Goal: Information Seeking & Learning: Learn about a topic

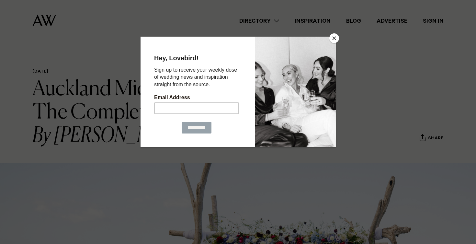
click at [335, 39] on button "Close" at bounding box center [335, 38] width 10 height 10
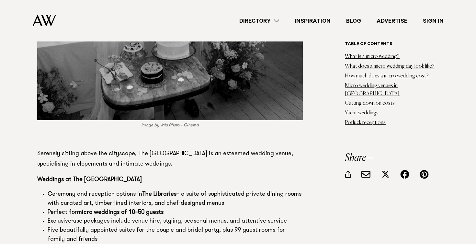
scroll to position [5770, 0]
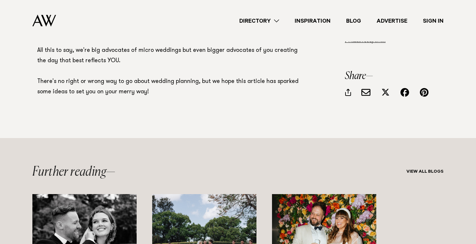
scroll to position [9269, 0]
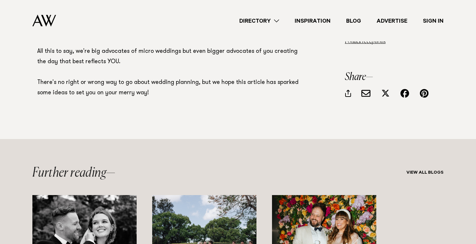
click at [317, 20] on link "Inspiration" at bounding box center [313, 21] width 52 height 9
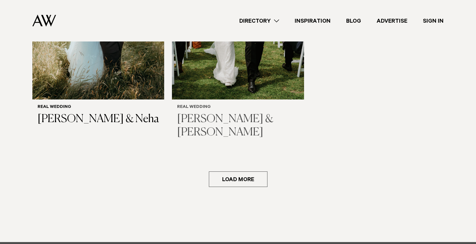
scroll to position [1013, 0]
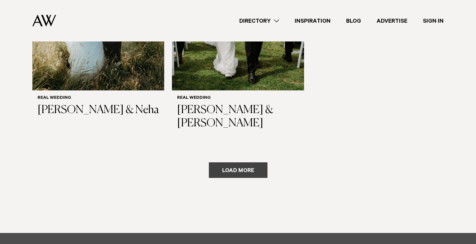
click at [244, 162] on button "Load more" at bounding box center [238, 170] width 59 height 16
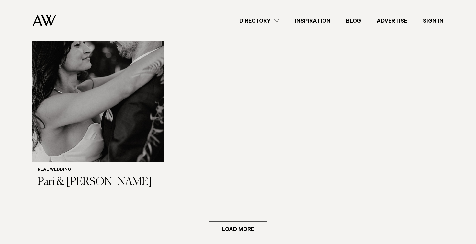
scroll to position [1904, 0]
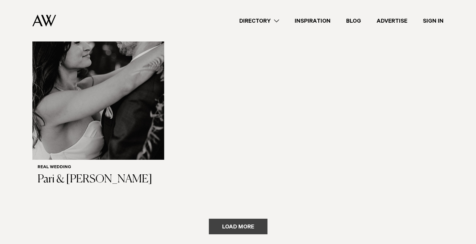
click at [256, 219] on button "Load more" at bounding box center [238, 227] width 59 height 16
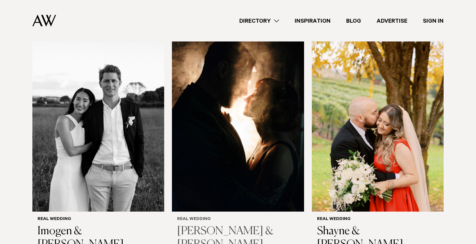
scroll to position [2601, 0]
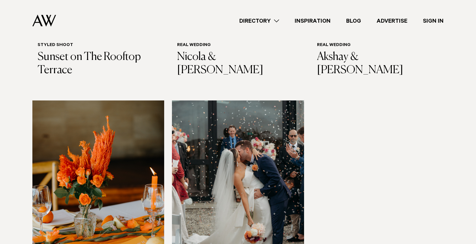
scroll to position [3468, 0]
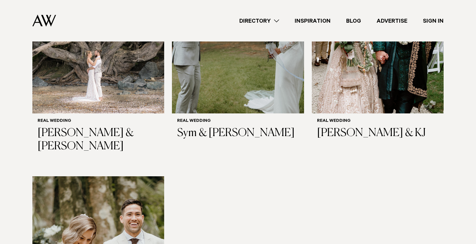
scroll to position [4362, 0]
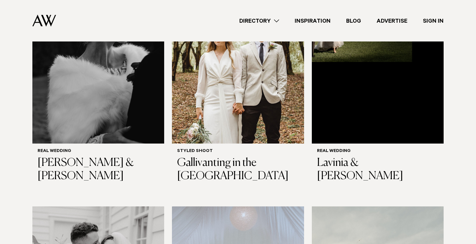
scroll to position [5045, 0]
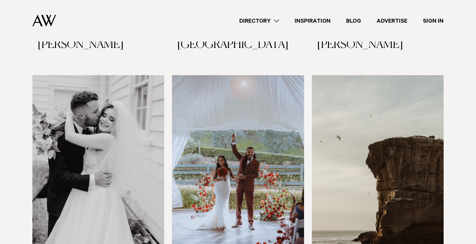
scroll to position [5178, 0]
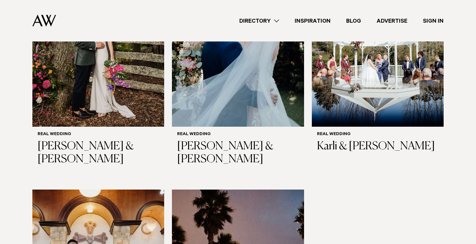
scroll to position [6029, 0]
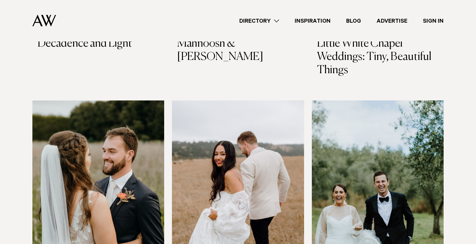
scroll to position [6887, 0]
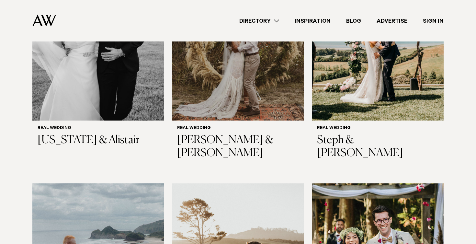
scroll to position [7495, 0]
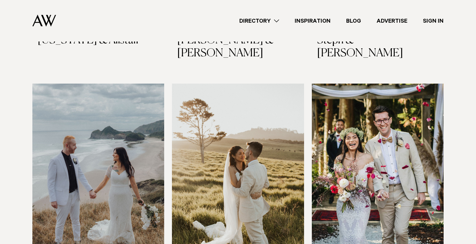
scroll to position [7624, 0]
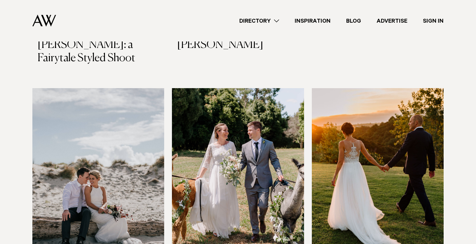
scroll to position [8592, 0]
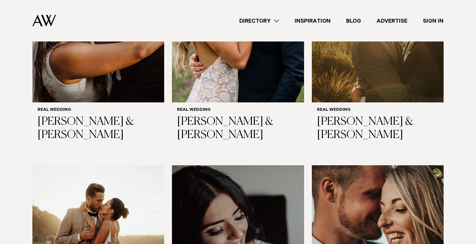
scroll to position [8934, 0]
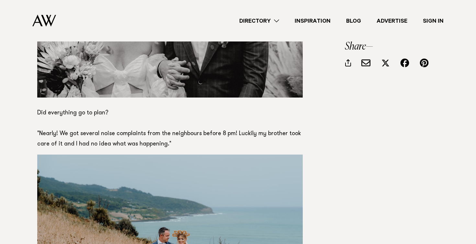
scroll to position [3477, 0]
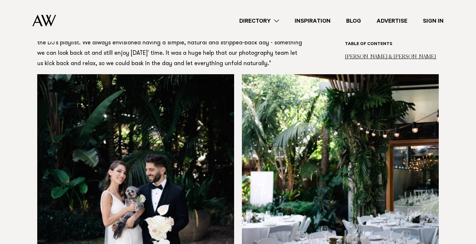
scroll to position [1539, 0]
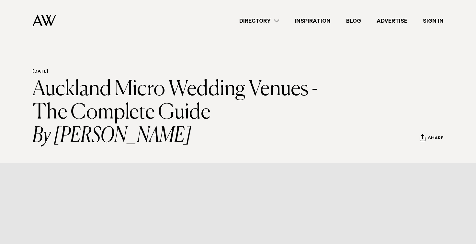
scroll to position [9269, 0]
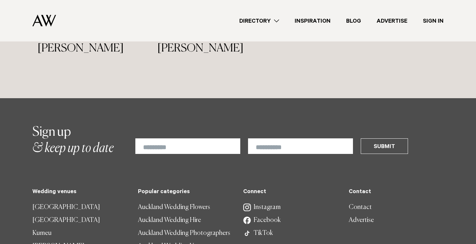
scroll to position [4200, 0]
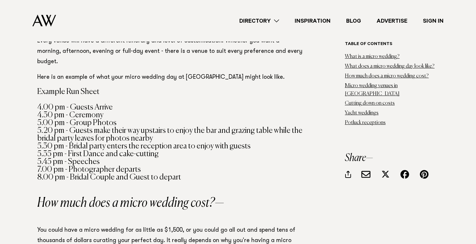
scroll to position [598, 0]
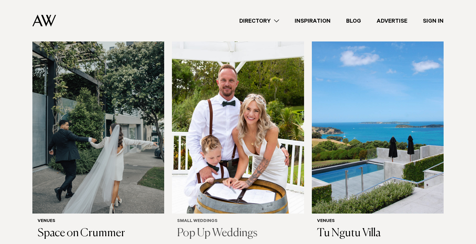
scroll to position [192, 0]
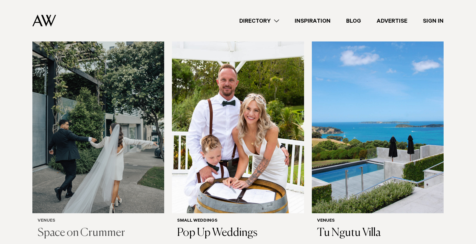
click at [110, 140] on img at bounding box center [98, 124] width 132 height 177
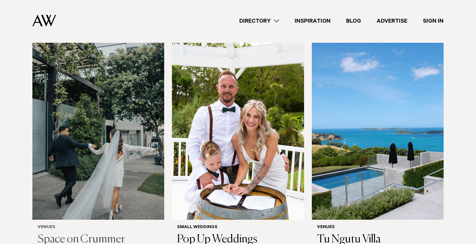
scroll to position [190, 0]
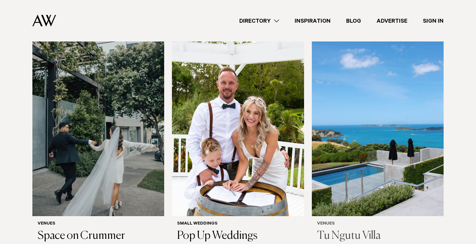
click at [346, 129] on img at bounding box center [378, 127] width 132 height 177
click at [288, 71] on img at bounding box center [238, 127] width 132 height 177
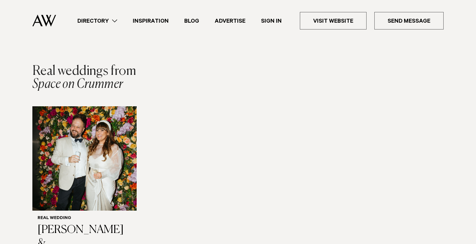
scroll to position [890, 0]
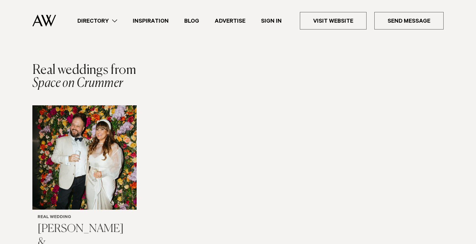
click at [98, 144] on img "1 / 1" at bounding box center [84, 157] width 104 height 104
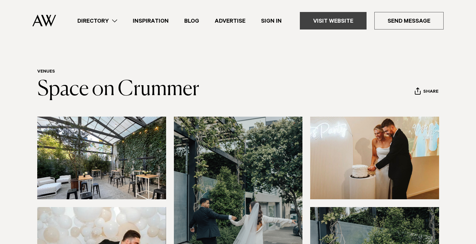
scroll to position [0, 0]
click at [334, 23] on link "Visit Website" at bounding box center [333, 20] width 67 height 17
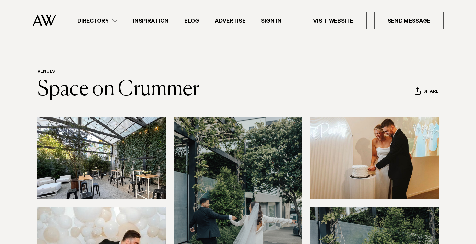
scroll to position [10, 0]
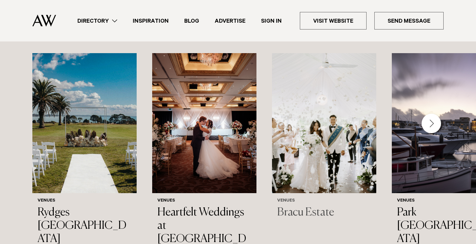
scroll to position [710, 0]
click at [316, 139] on img "3 / 44" at bounding box center [324, 123] width 104 height 140
click at [433, 114] on div "Next slide" at bounding box center [431, 123] width 19 height 19
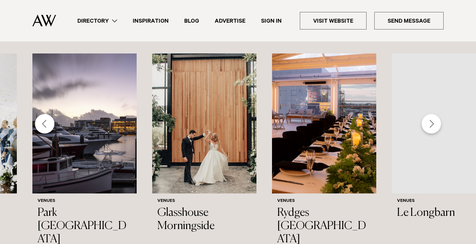
click at [434, 114] on div "Next slide" at bounding box center [431, 123] width 19 height 19
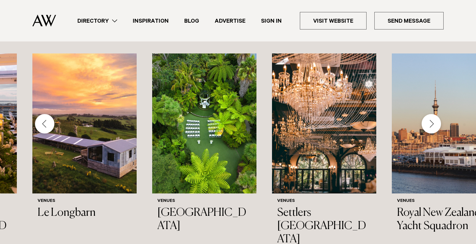
click at [434, 114] on div "Next slide" at bounding box center [431, 123] width 19 height 19
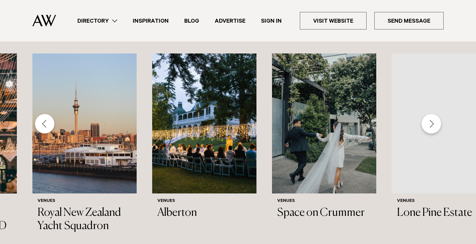
click at [434, 114] on div "Next slide" at bounding box center [431, 123] width 19 height 19
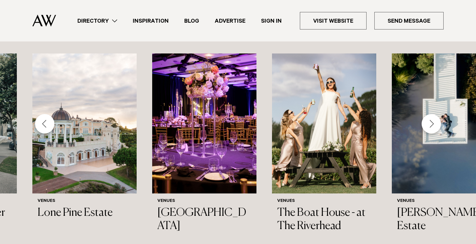
click at [434, 114] on div "Next slide" at bounding box center [431, 123] width 19 height 19
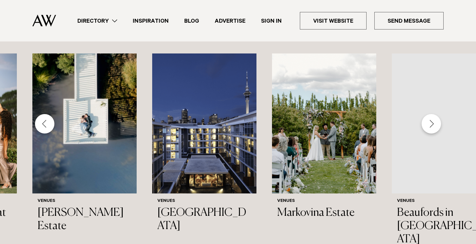
click at [434, 114] on div "Next slide" at bounding box center [431, 123] width 19 height 19
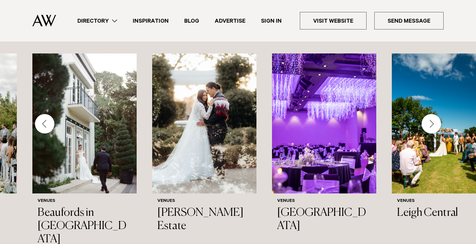
click at [434, 114] on div "Next slide" at bounding box center [431, 123] width 19 height 19
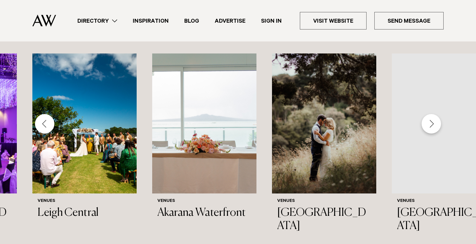
click at [434, 114] on div "Next slide" at bounding box center [431, 123] width 19 height 19
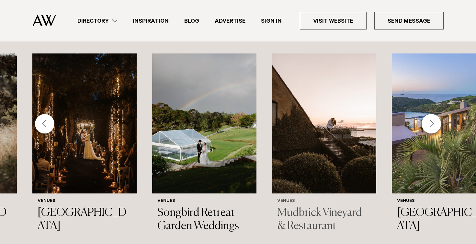
click at [331, 120] on img "27 / 44" at bounding box center [324, 123] width 104 height 140
click at [431, 114] on div "Next slide" at bounding box center [431, 123] width 19 height 19
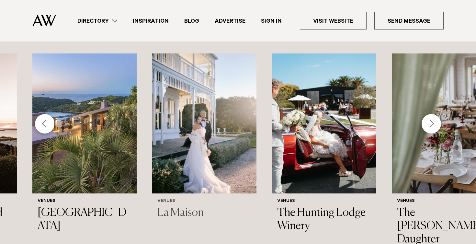
click at [203, 135] on img "29 / 44" at bounding box center [204, 123] width 104 height 140
click at [434, 114] on div "Next slide" at bounding box center [431, 123] width 19 height 19
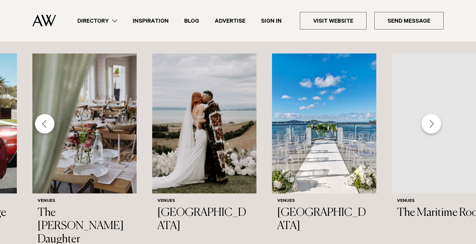
click at [434, 114] on div "Next slide" at bounding box center [431, 123] width 19 height 19
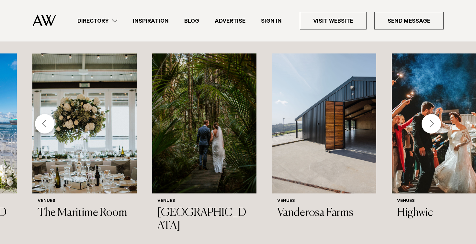
click at [434, 114] on div "Next slide" at bounding box center [431, 123] width 19 height 19
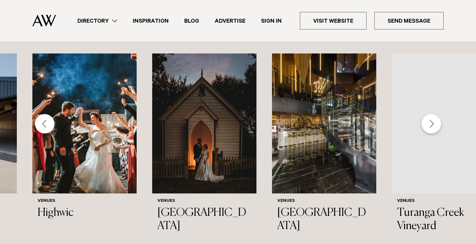
click at [434, 114] on div "Next slide" at bounding box center [431, 123] width 19 height 19
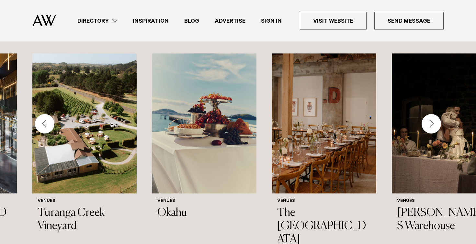
click at [434, 114] on div "Next slide" at bounding box center [431, 123] width 19 height 19
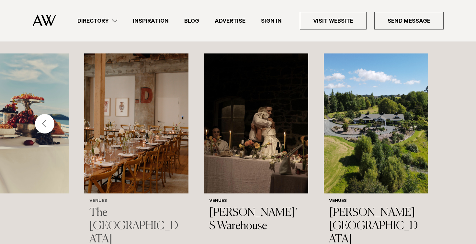
click at [167, 135] on img "42 / 44" at bounding box center [136, 123] width 104 height 140
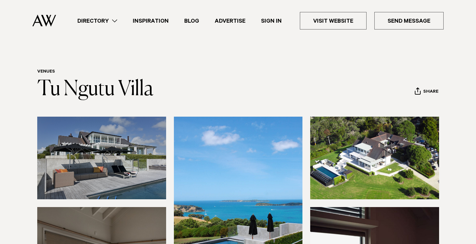
scroll to position [0, 0]
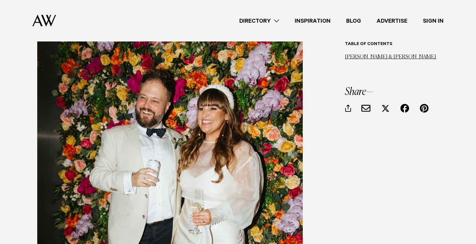
scroll to position [5292, 0]
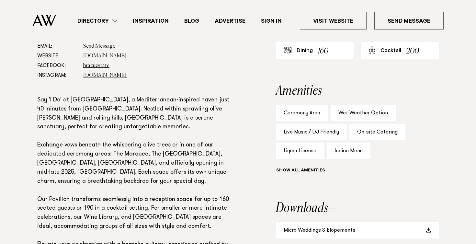
scroll to position [391, 0]
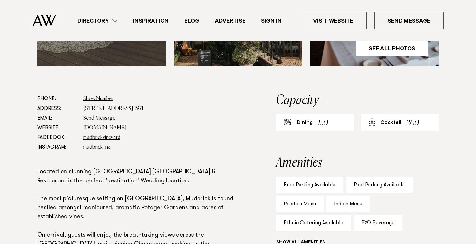
scroll to position [340, 0]
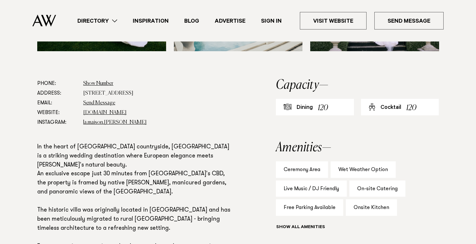
scroll to position [329, 0]
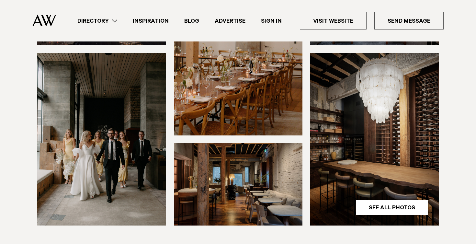
scroll to position [185, 0]
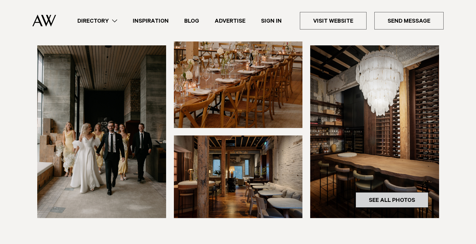
click at [372, 192] on link "See All Photos" at bounding box center [392, 200] width 73 height 16
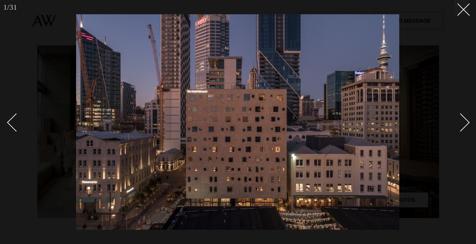
click at [465, 117] on link at bounding box center [457, 122] width 23 height 32
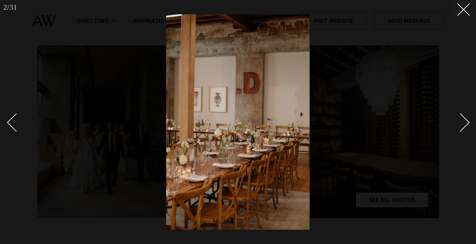
click at [461, 125] on div "Next slide" at bounding box center [461, 122] width 18 height 18
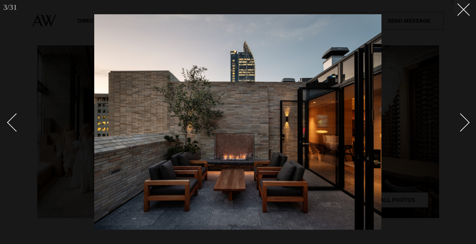
click at [461, 125] on div "Next slide" at bounding box center [461, 122] width 18 height 18
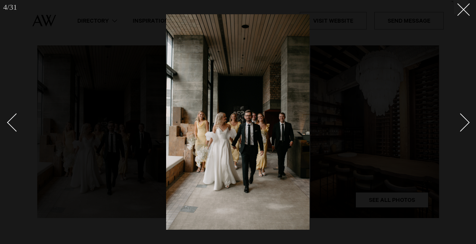
click at [461, 125] on div "Next slide" at bounding box center [461, 122] width 18 height 18
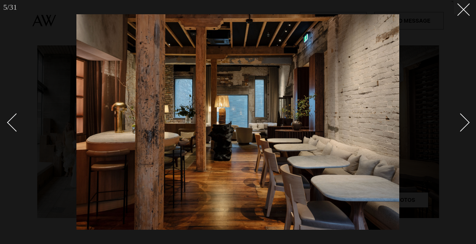
click at [465, 124] on div "Next slide" at bounding box center [461, 122] width 18 height 18
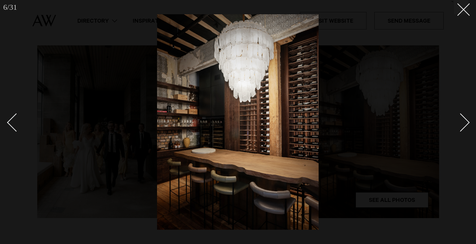
click at [465, 124] on div "Next slide" at bounding box center [461, 122] width 18 height 18
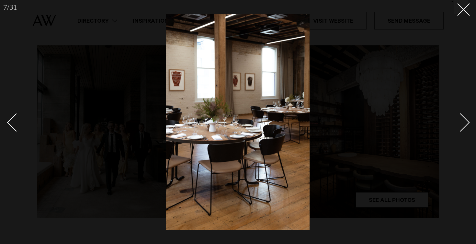
click at [465, 124] on div "Next slide" at bounding box center [461, 122] width 18 height 18
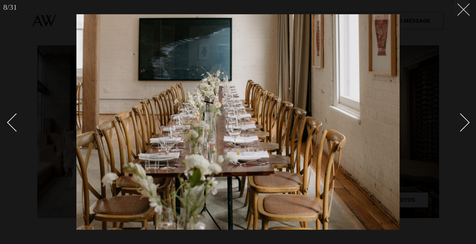
click at [461, 14] on button at bounding box center [461, 7] width 14 height 14
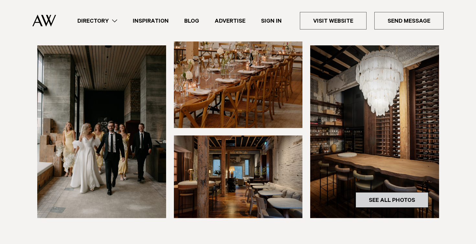
click at [410, 192] on link "See All Photos" at bounding box center [392, 200] width 73 height 16
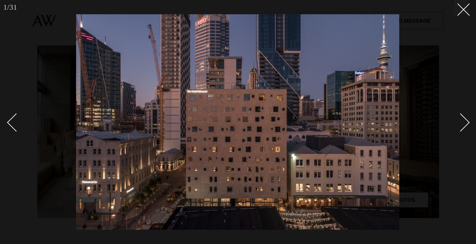
click at [466, 128] on link at bounding box center [457, 122] width 23 height 32
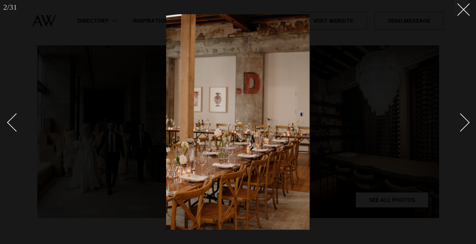
click at [466, 128] on link at bounding box center [457, 122] width 23 height 32
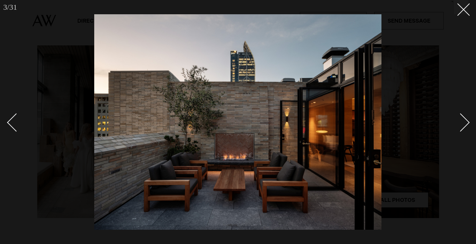
click at [466, 128] on link at bounding box center [457, 122] width 23 height 32
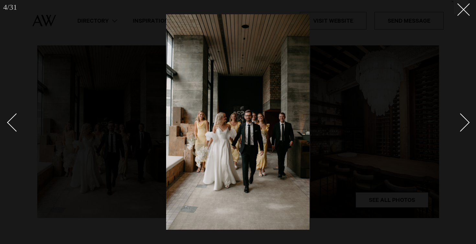
click at [466, 128] on link at bounding box center [457, 122] width 23 height 32
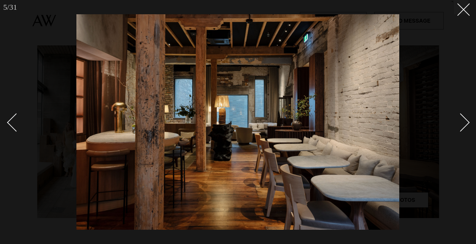
click at [466, 128] on link at bounding box center [457, 122] width 23 height 32
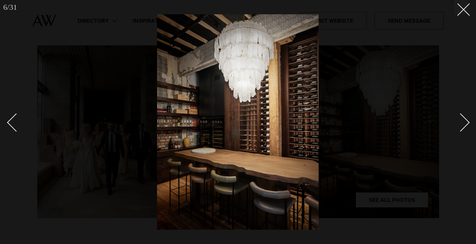
click at [466, 128] on link at bounding box center [457, 122] width 23 height 32
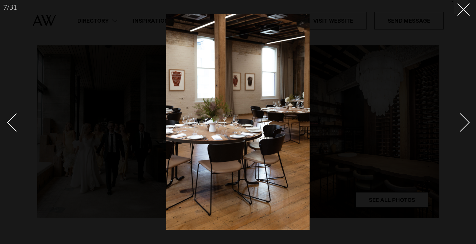
click at [466, 128] on link at bounding box center [457, 122] width 23 height 32
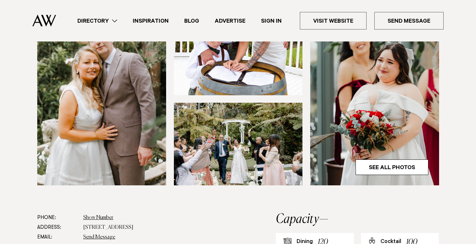
scroll to position [196, 0]
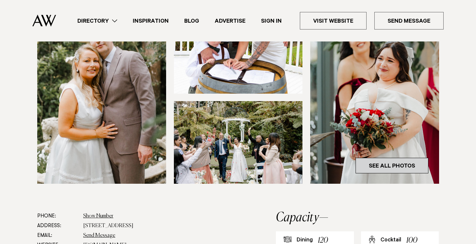
click at [402, 166] on link "See All Photos" at bounding box center [392, 166] width 73 height 16
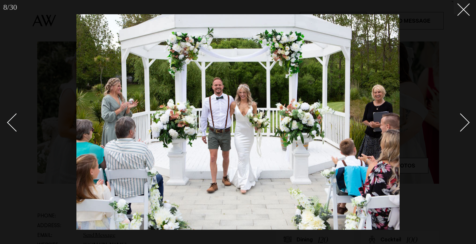
click at [462, 122] on div "Next slide" at bounding box center [461, 122] width 18 height 18
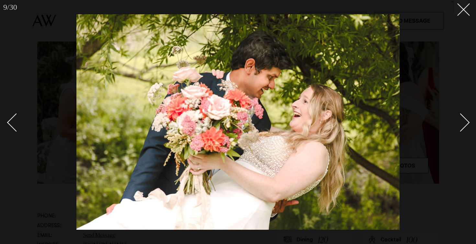
click at [462, 122] on div "Next slide" at bounding box center [461, 122] width 18 height 18
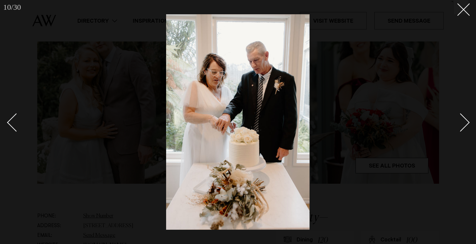
click at [462, 122] on div "Next slide" at bounding box center [461, 122] width 18 height 18
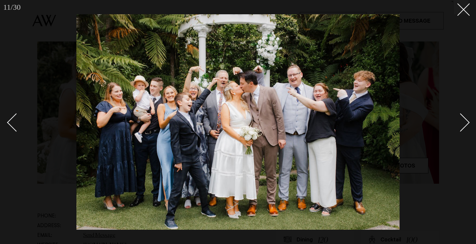
click at [462, 122] on div "Next slide" at bounding box center [461, 122] width 18 height 18
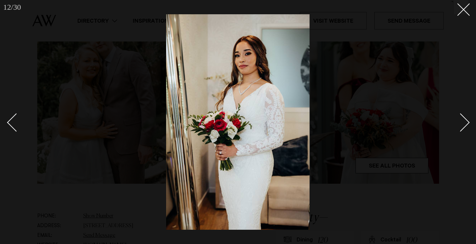
click at [462, 122] on div "Next slide" at bounding box center [461, 122] width 18 height 18
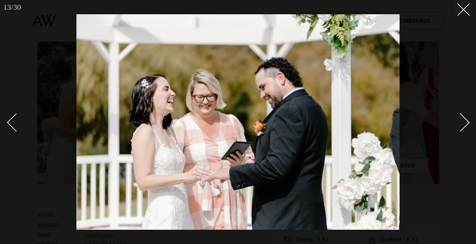
click at [467, 122] on div "Next slide" at bounding box center [461, 122] width 18 height 18
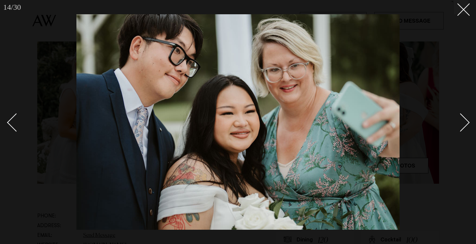
click at [467, 122] on div "Next slide" at bounding box center [461, 122] width 18 height 18
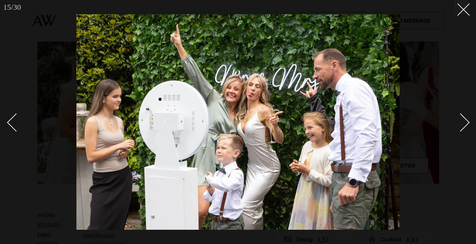
click at [466, 122] on div "Next slide" at bounding box center [461, 122] width 18 height 18
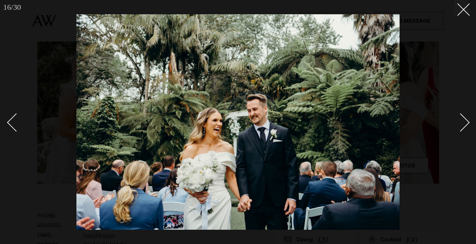
click at [466, 122] on div "Next slide" at bounding box center [461, 122] width 18 height 18
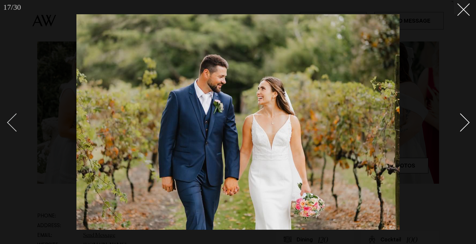
click at [13, 128] on div "Previous slide" at bounding box center [16, 122] width 18 height 18
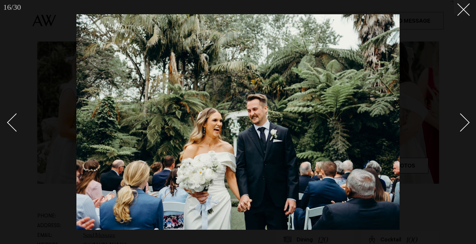
click at [464, 130] on link at bounding box center [457, 122] width 23 height 32
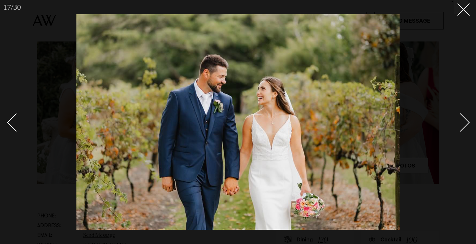
click at [465, 127] on div "Next slide" at bounding box center [461, 122] width 18 height 18
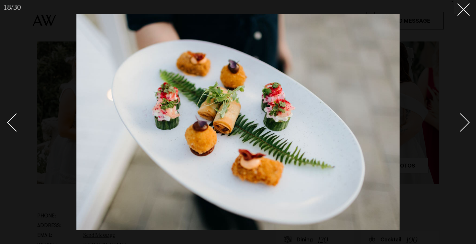
click at [465, 127] on div "Next slide" at bounding box center [461, 122] width 18 height 18
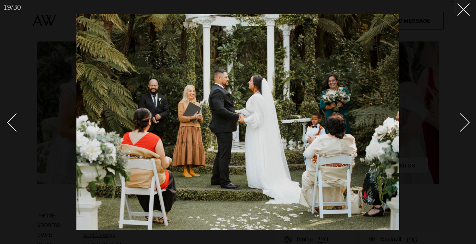
click at [465, 127] on div "Next slide" at bounding box center [461, 122] width 18 height 18
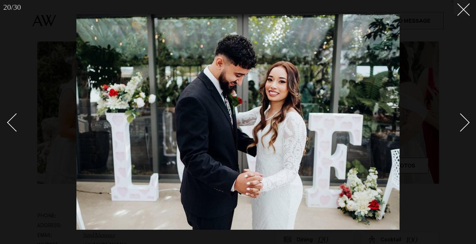
click at [465, 127] on div "Next slide" at bounding box center [461, 122] width 18 height 18
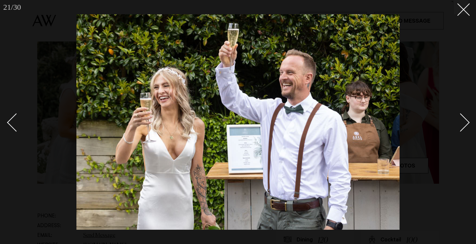
click at [465, 127] on div "Next slide" at bounding box center [461, 122] width 18 height 18
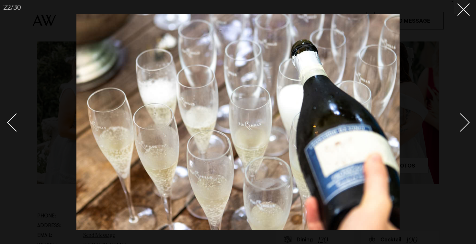
click at [465, 127] on div "Next slide" at bounding box center [461, 122] width 18 height 18
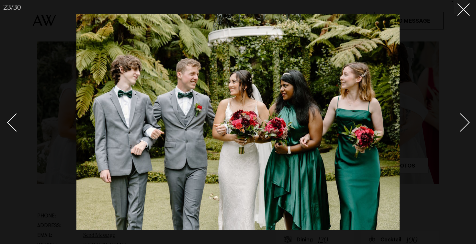
click at [465, 127] on div "Next slide" at bounding box center [461, 122] width 18 height 18
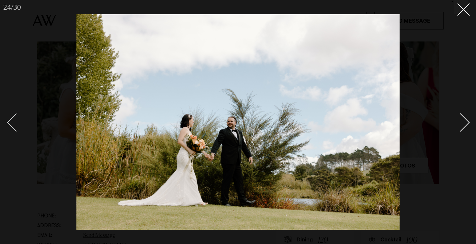
click at [13, 124] on div "Previous slide" at bounding box center [16, 122] width 18 height 18
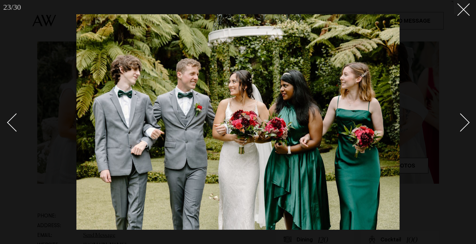
click at [465, 126] on div "Next slide" at bounding box center [461, 122] width 18 height 18
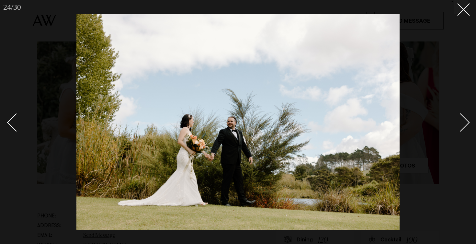
click at [465, 126] on div "Next slide" at bounding box center [461, 122] width 18 height 18
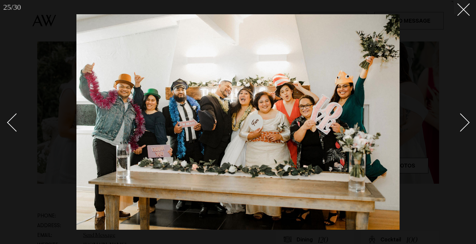
click at [465, 126] on div "Next slide" at bounding box center [461, 122] width 18 height 18
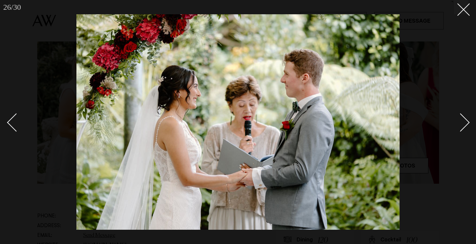
click at [465, 126] on div "Next slide" at bounding box center [461, 122] width 18 height 18
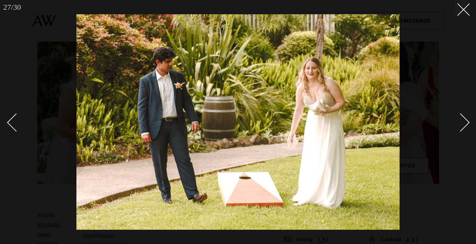
click at [465, 126] on div "Next slide" at bounding box center [461, 122] width 18 height 18
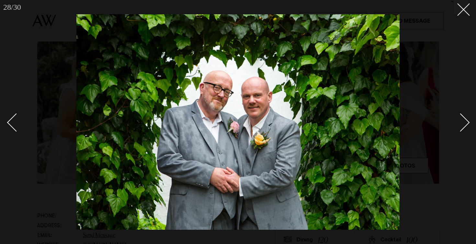
click at [465, 126] on div "Next slide" at bounding box center [461, 122] width 18 height 18
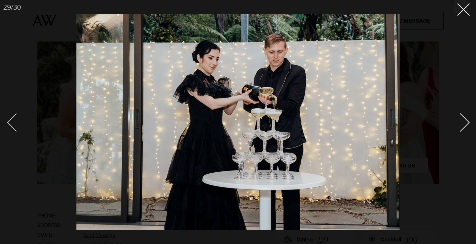
click at [9, 121] on div "Previous slide" at bounding box center [16, 122] width 18 height 18
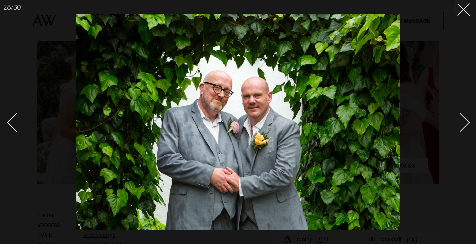
click at [465, 129] on link at bounding box center [457, 122] width 23 height 32
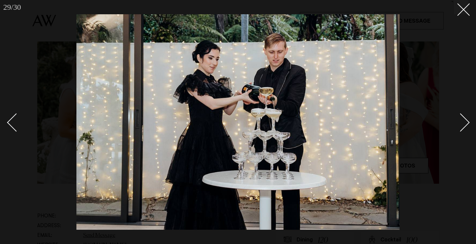
click at [465, 129] on link at bounding box center [457, 122] width 23 height 32
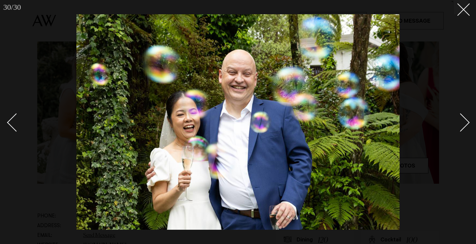
click at [465, 129] on link at bounding box center [457, 122] width 23 height 32
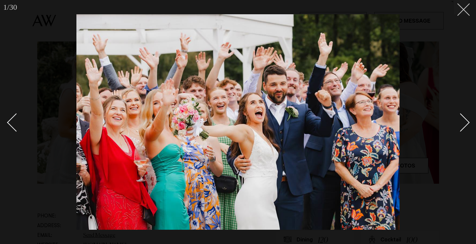
click at [465, 9] on icon at bounding box center [462, 7] width 8 height 8
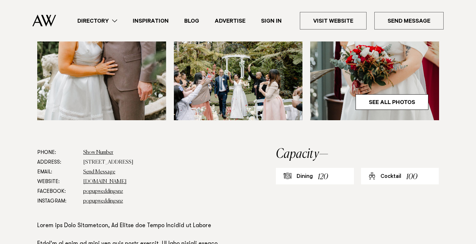
scroll to position [260, 0]
